Goal: Use online tool/utility

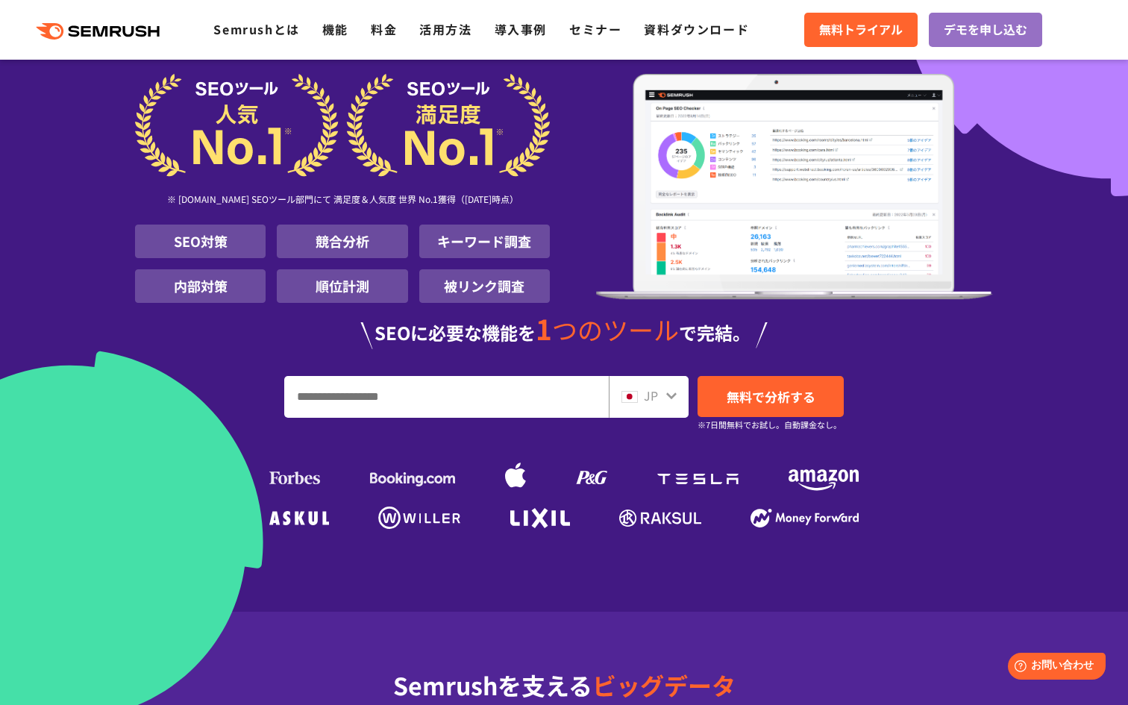
click at [467, 392] on input "URL、キーワードを入力してください" at bounding box center [446, 397] width 323 height 40
paste input "**********"
type input "**********"
click at [712, 390] on link "無料で分析する" at bounding box center [770, 396] width 146 height 41
